Goal: Find specific page/section: Find specific page/section

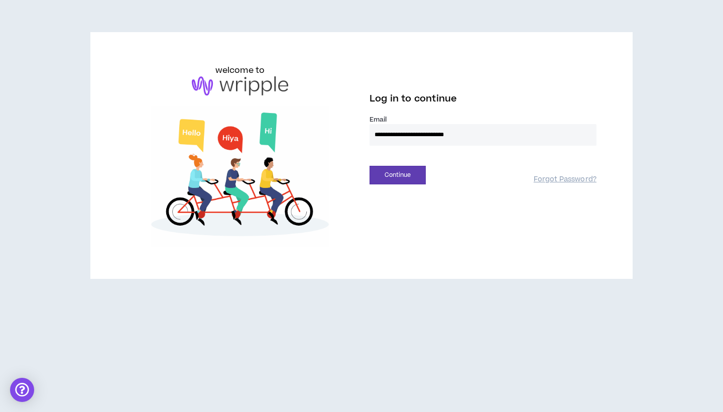
type input "**********"
click at [398, 175] on button "Continue" at bounding box center [398, 175] width 56 height 19
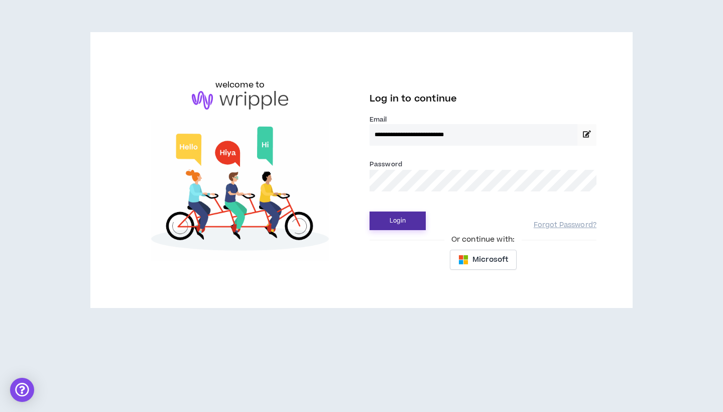
click at [384, 220] on button "Login" at bounding box center [398, 220] width 56 height 19
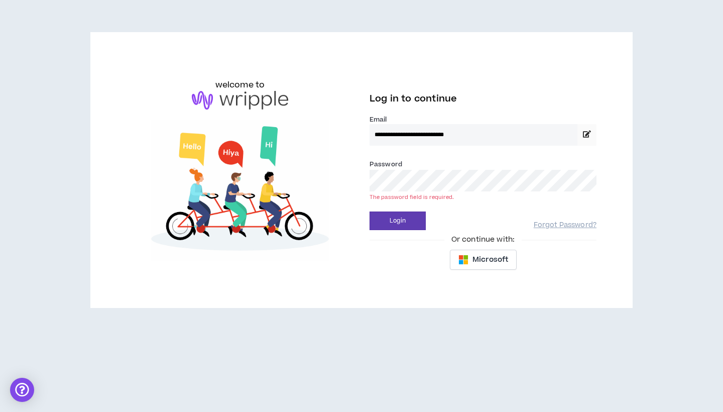
click at [398, 220] on button "Login" at bounding box center [398, 220] width 56 height 19
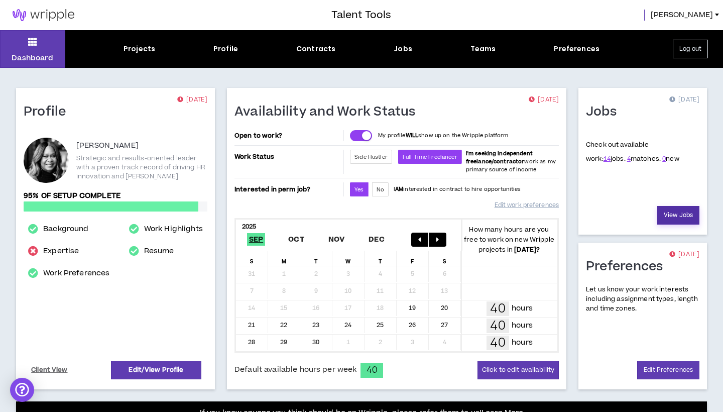
click at [677, 213] on link "View Jobs" at bounding box center [678, 215] width 42 height 19
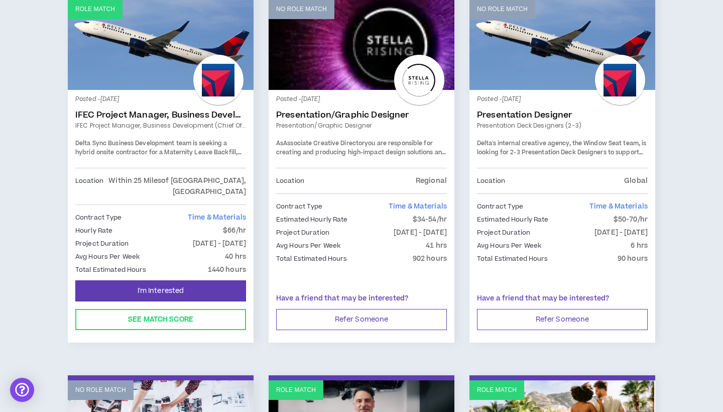
scroll to position [187, 0]
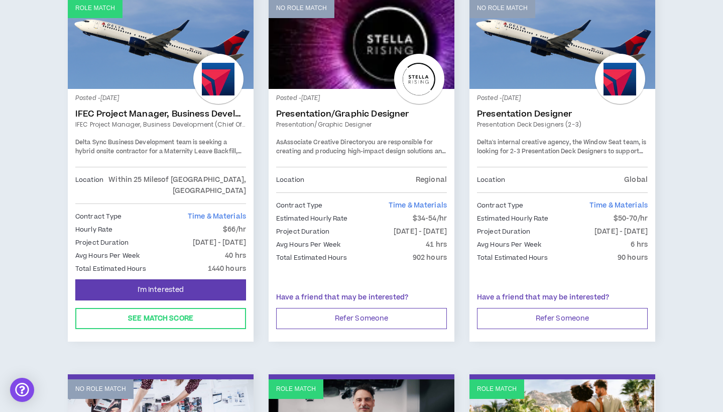
click at [175, 115] on link "IFEC Project Manager, Business Development (Chief of Staff)" at bounding box center [160, 114] width 171 height 10
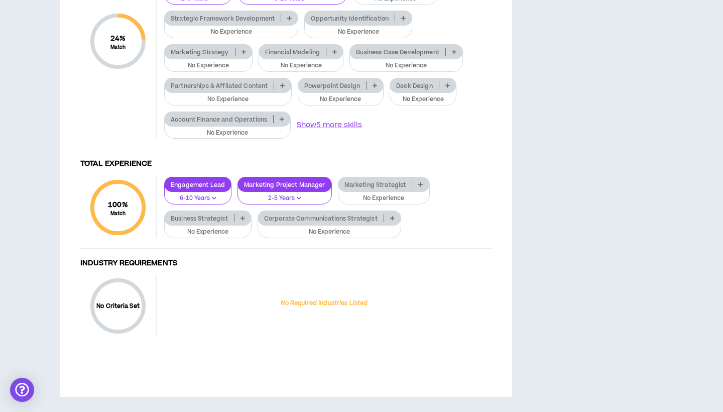
scroll to position [1083, 0]
